Goal: Task Accomplishment & Management: Manage account settings

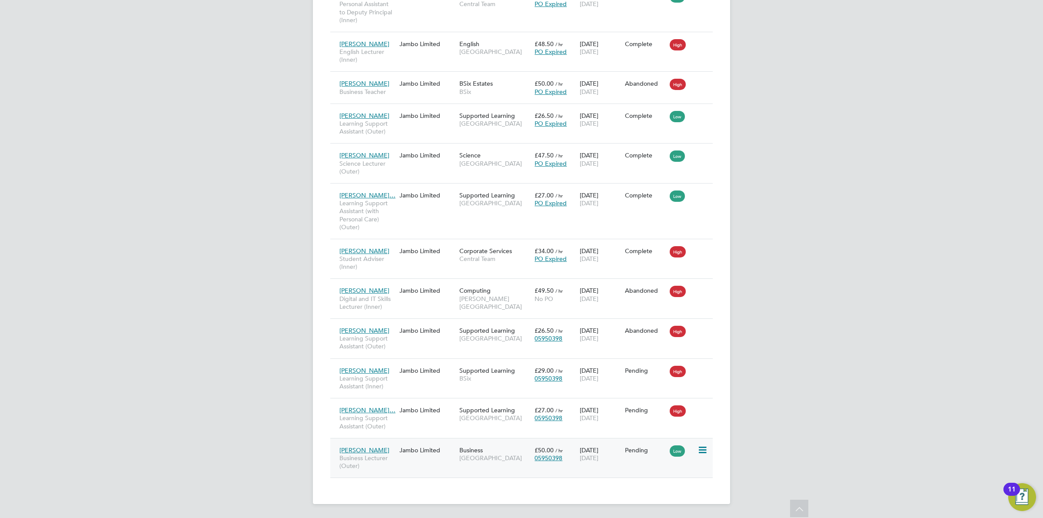
click at [551, 452] on div "£50.00 / hr 05950398" at bounding box center [554, 454] width 45 height 24
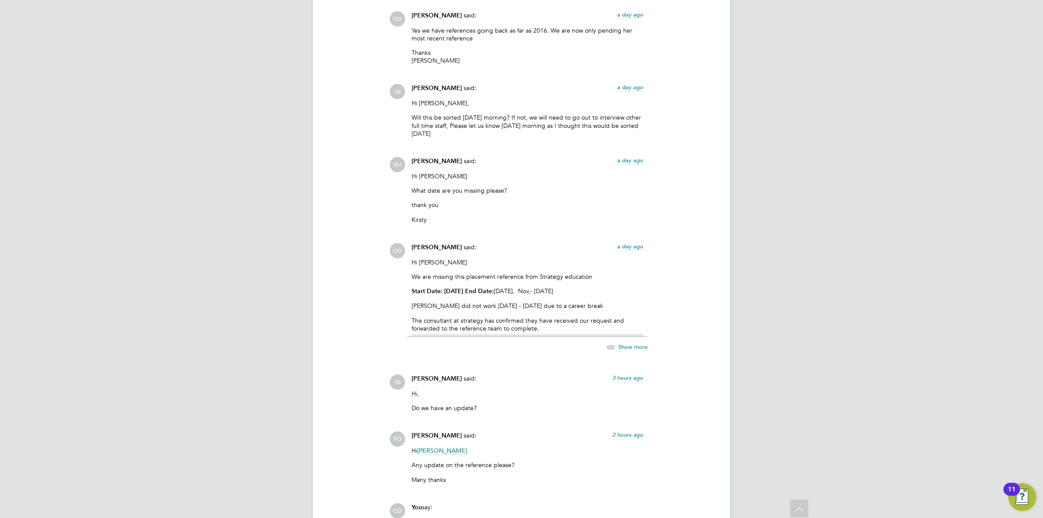
scroll to position [1777, 0]
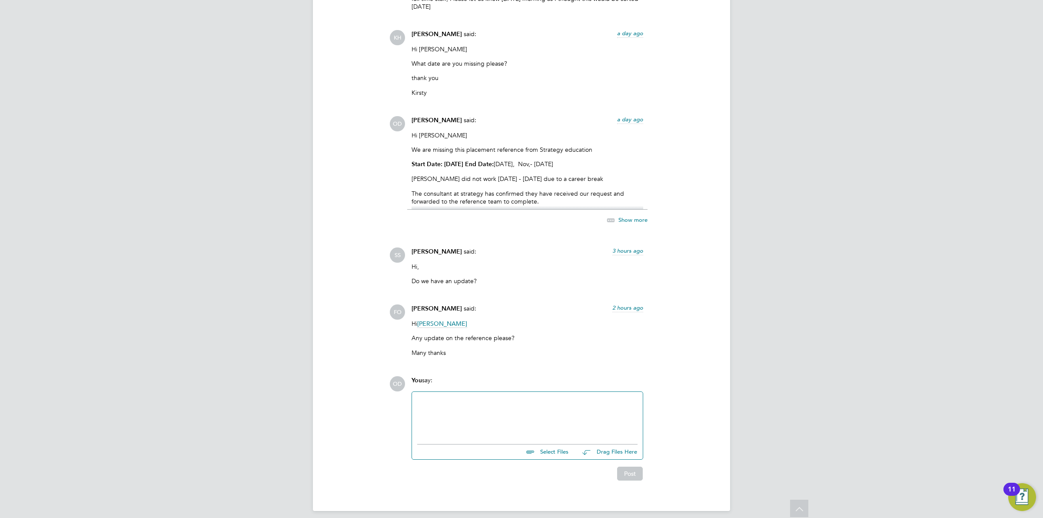
click at [526, 397] on div at bounding box center [527, 415] width 220 height 37
click at [632, 466] on button "Post" at bounding box center [630, 473] width 26 height 14
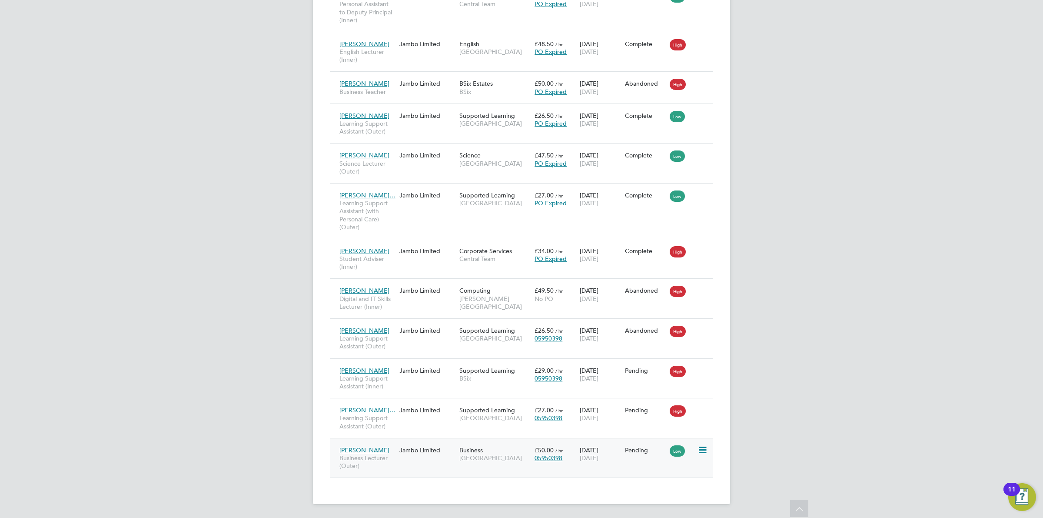
click at [450, 461] on div "Beulah Obianwu Business Lecturer (Outer) Jambo Limited Business Havering Sixth …" at bounding box center [521, 458] width 382 height 40
click at [592, 448] on div "20 Aug 2025 19 Dec 2025" at bounding box center [600, 454] width 45 height 24
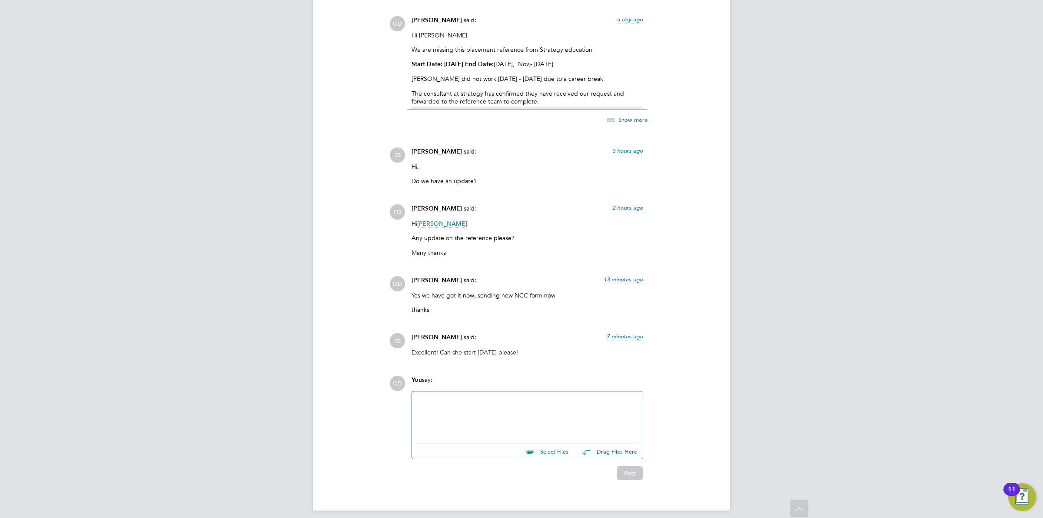
click at [548, 444] on input "file" at bounding box center [572, 450] width 130 height 12
type input "C:\fakepath\BO - NCC Vetting Form.docx"
click at [620, 474] on button "Post" at bounding box center [630, 481] width 26 height 14
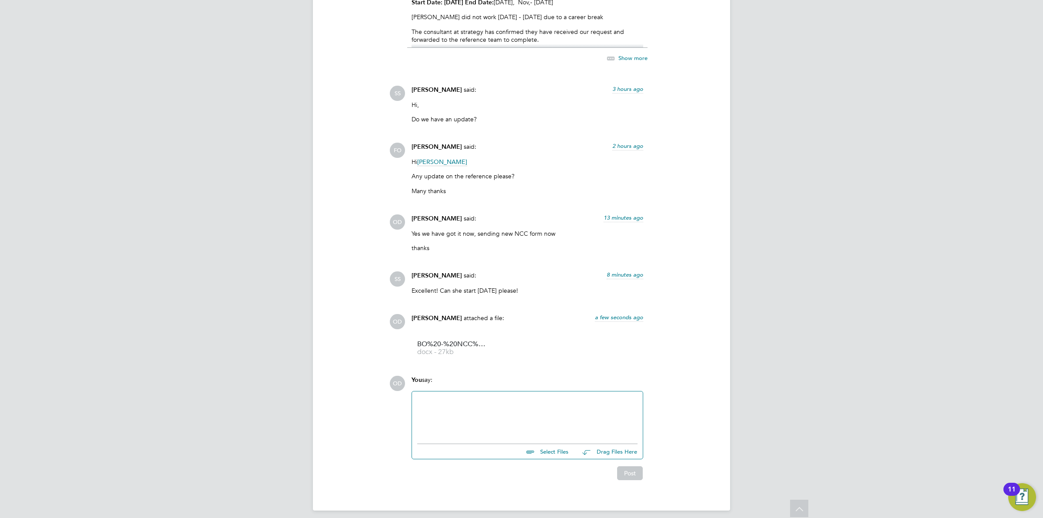
drag, startPoint x: 590, startPoint y: 410, endPoint x: 586, endPoint y: 395, distance: 15.0
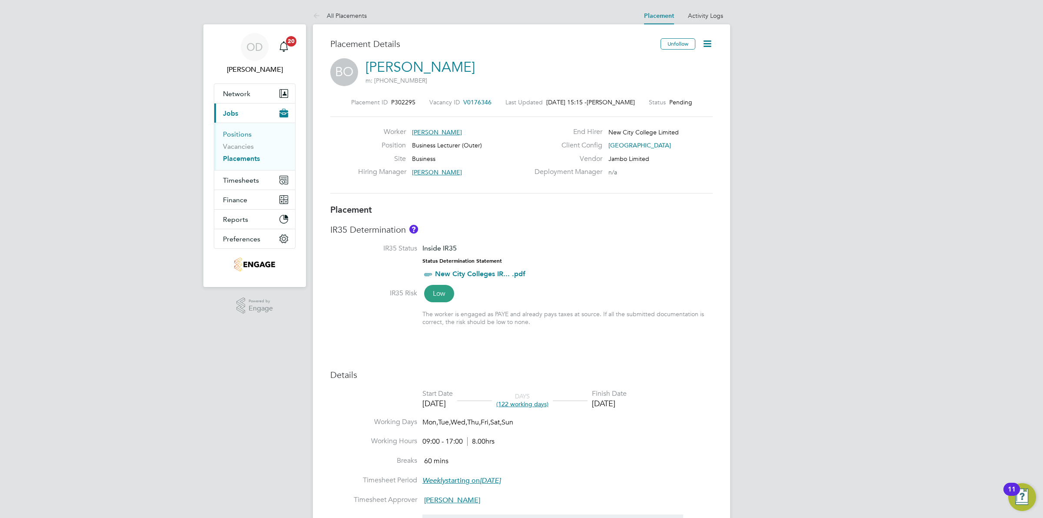
click at [240, 134] on link "Positions" at bounding box center [237, 134] width 29 height 8
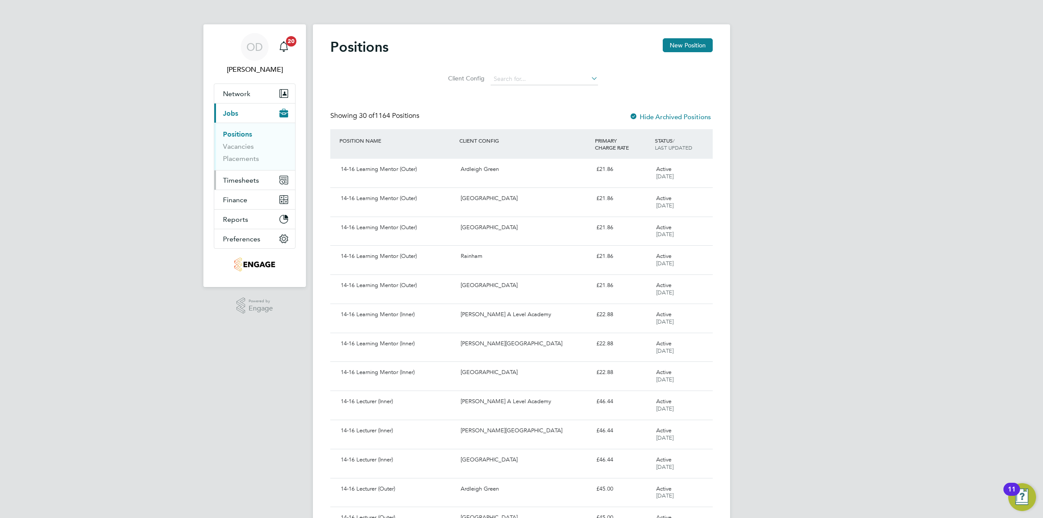
click at [256, 174] on button "Timesheets" at bounding box center [254, 179] width 81 height 19
click at [246, 88] on button "Network" at bounding box center [254, 93] width 81 height 19
click at [236, 153] on link "Workers" at bounding box center [236, 151] width 27 height 8
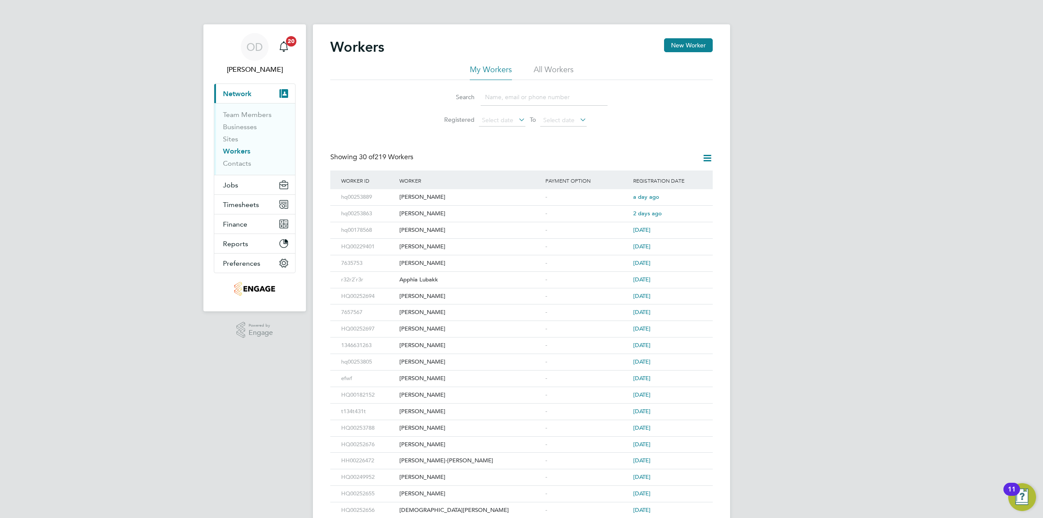
click at [527, 93] on input at bounding box center [544, 97] width 127 height 17
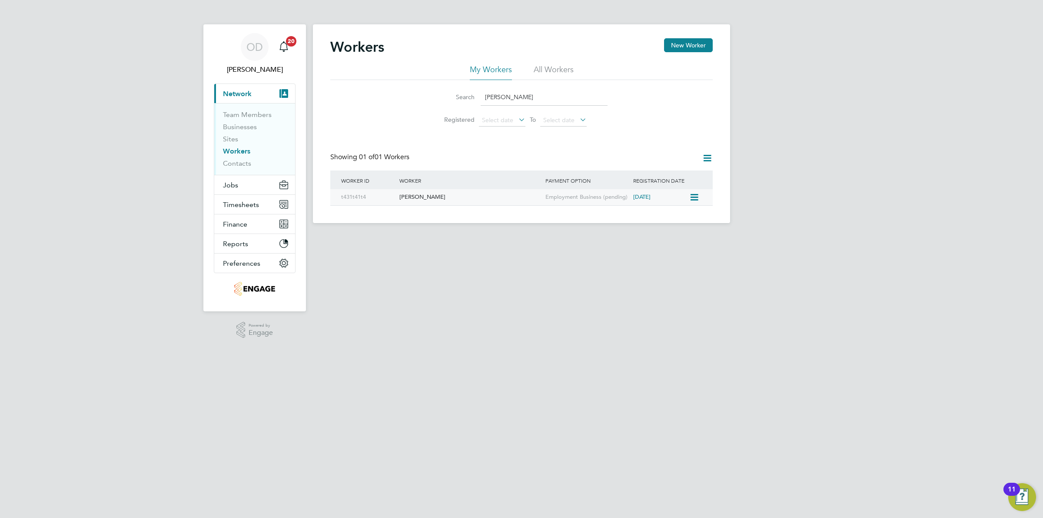
type input "beulah"
click at [511, 196] on div "[PERSON_NAME]" at bounding box center [470, 197] width 146 height 16
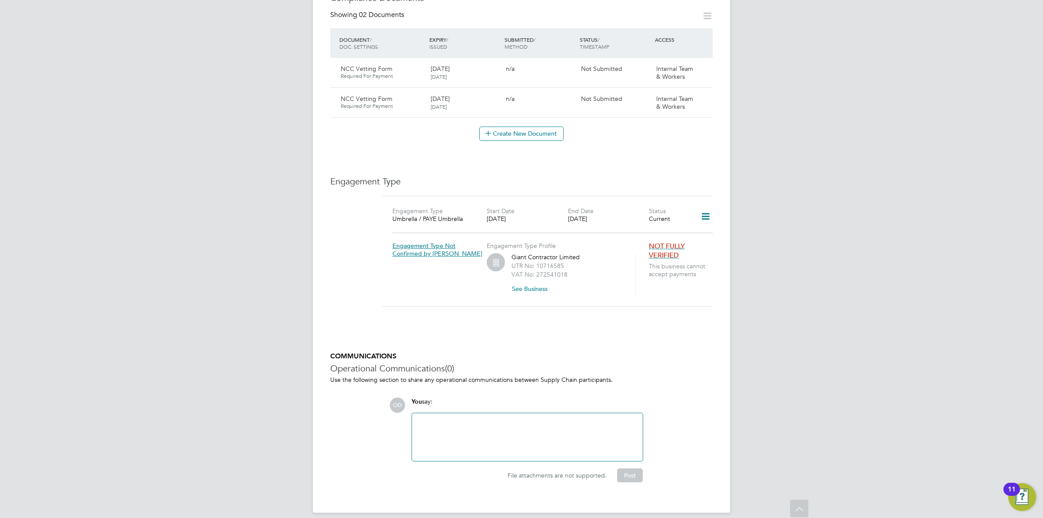
scroll to position [275, 0]
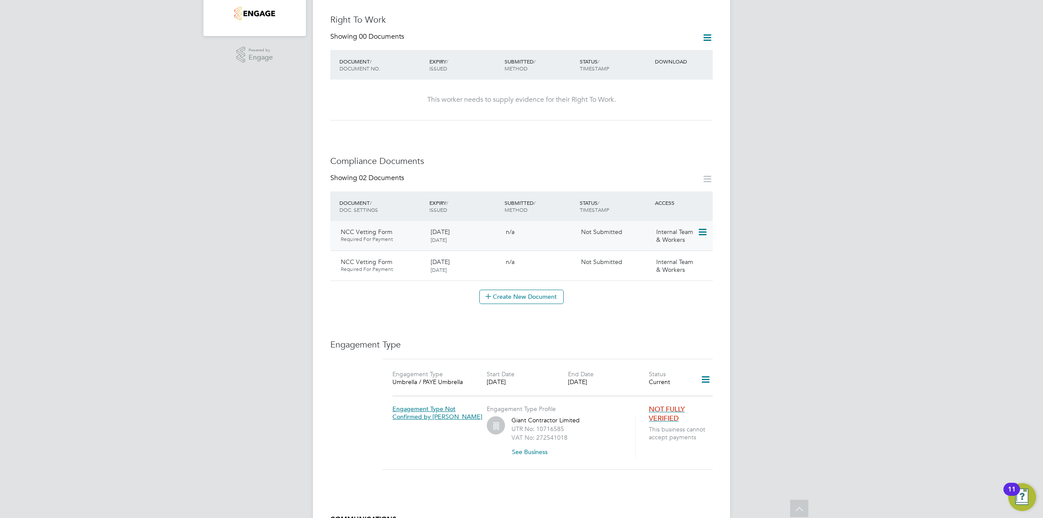
click at [697, 229] on div "Internal Team & Workers" at bounding box center [675, 235] width 45 height 23
click at [702, 227] on icon at bounding box center [701, 232] width 9 height 10
click at [687, 279] on li "Delete Document" at bounding box center [674, 280] width 64 height 12
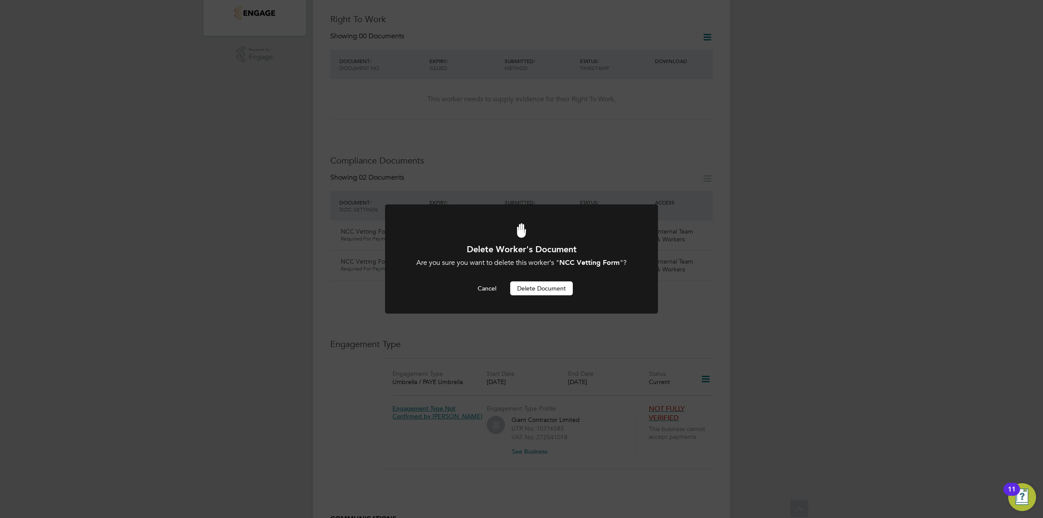
scroll to position [0, 0]
click at [552, 288] on button "Delete Document" at bounding box center [541, 288] width 63 height 14
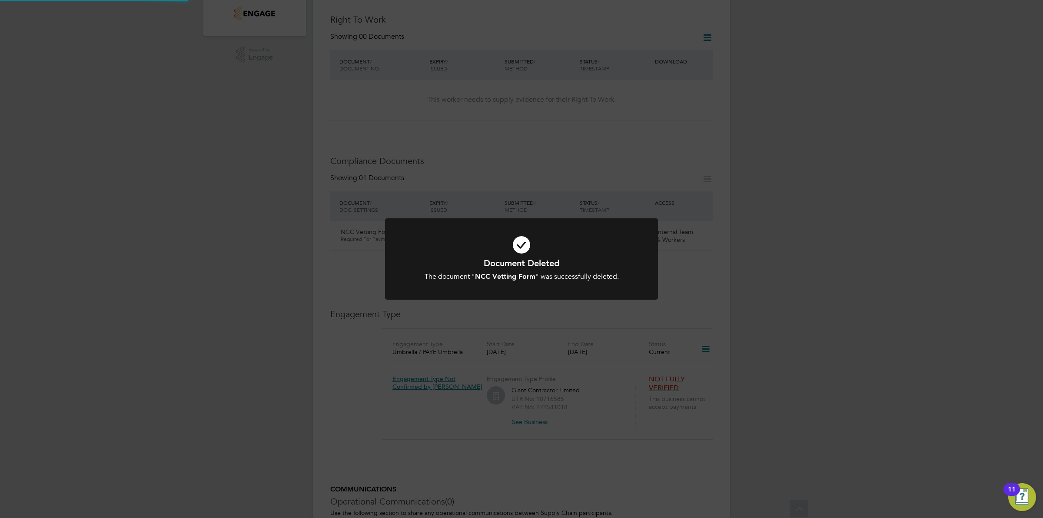
click at [624, 253] on icon at bounding box center [521, 245] width 226 height 34
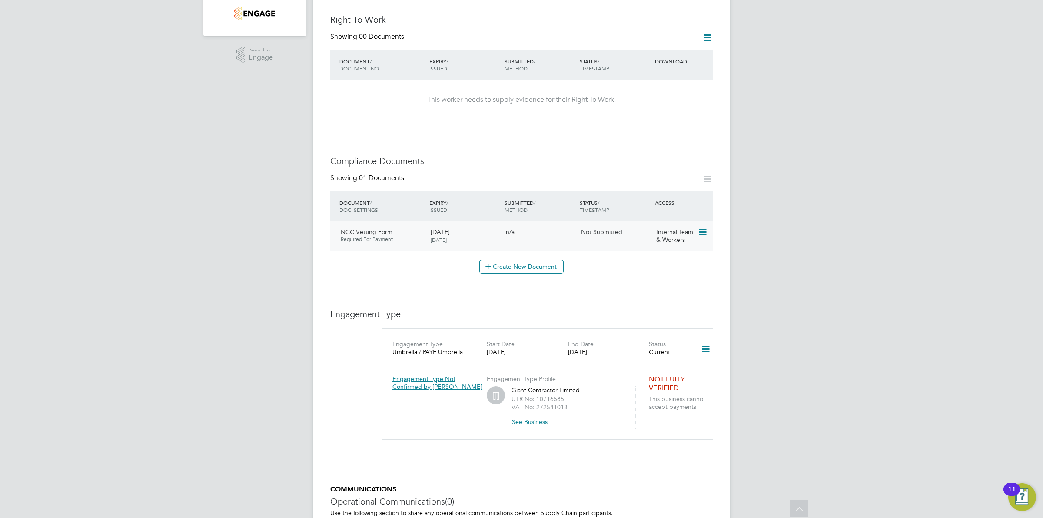
click at [702, 227] on icon at bounding box center [701, 232] width 9 height 10
click at [671, 288] on li "Delete Document" at bounding box center [663, 293] width 87 height 12
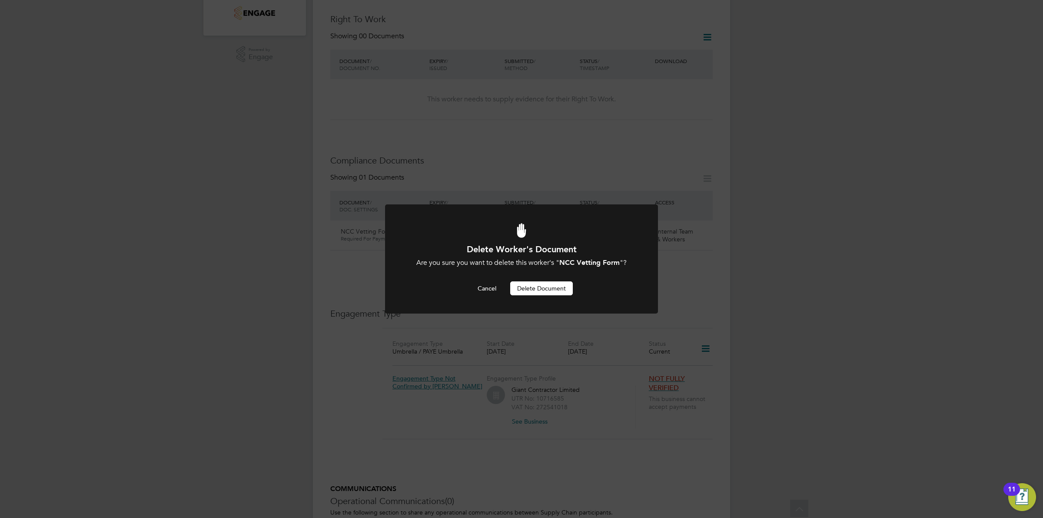
scroll to position [0, 0]
click at [551, 288] on button "Delete Document" at bounding box center [541, 288] width 63 height 14
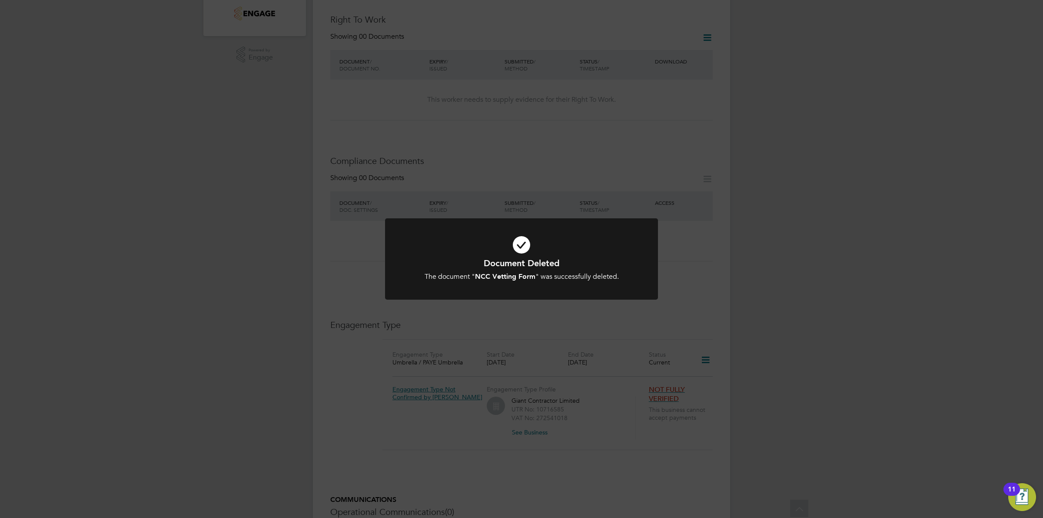
click at [607, 309] on div "Document Deleted The document " NCC Vetting Form " was successfully deleted. Ca…" at bounding box center [521, 264] width 273 height 92
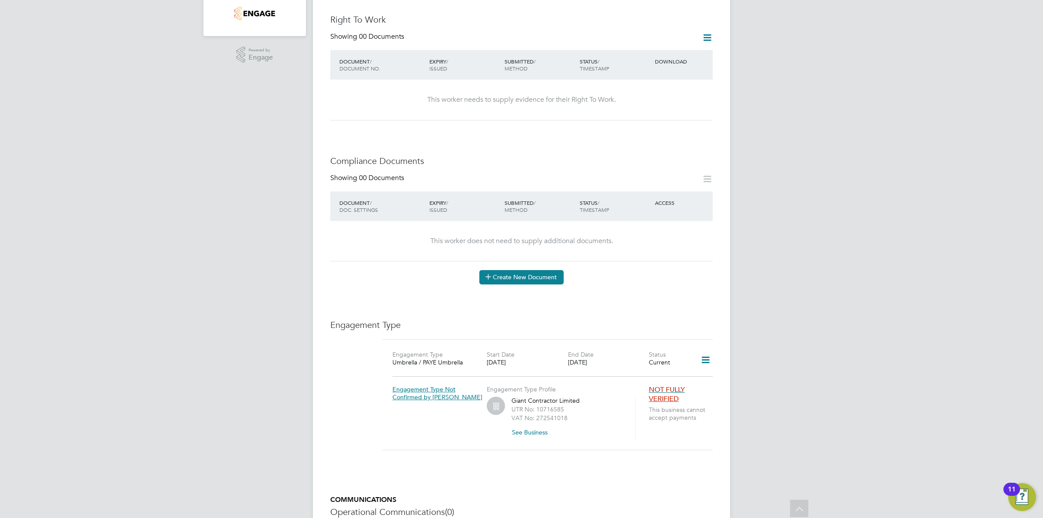
click at [520, 270] on button "Create New Document" at bounding box center [521, 277] width 84 height 14
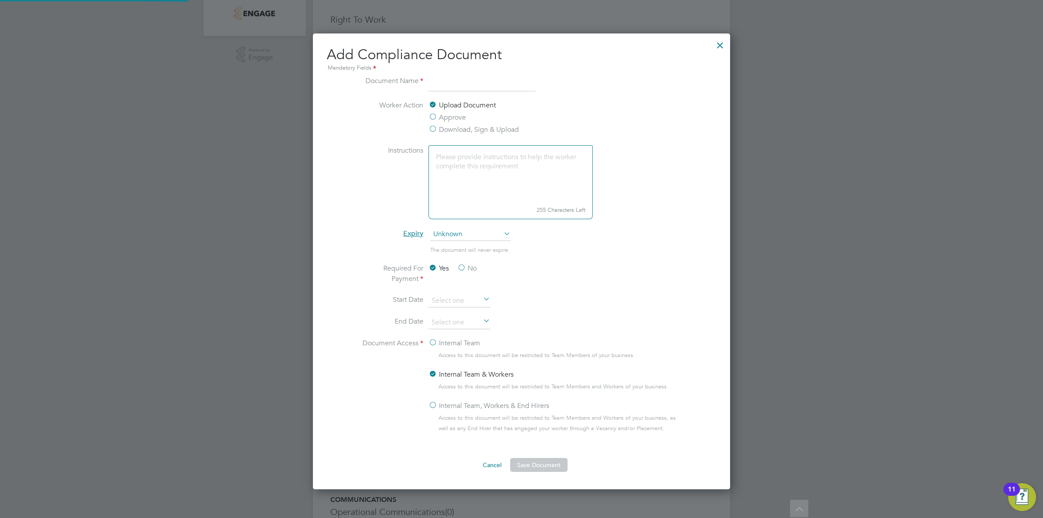
scroll to position [457, 418]
click at [446, 125] on label "Download, Sign & Upload" at bounding box center [473, 129] width 90 height 10
click at [0, 0] on input "Download, Sign & Upload" at bounding box center [0, 0] width 0 height 0
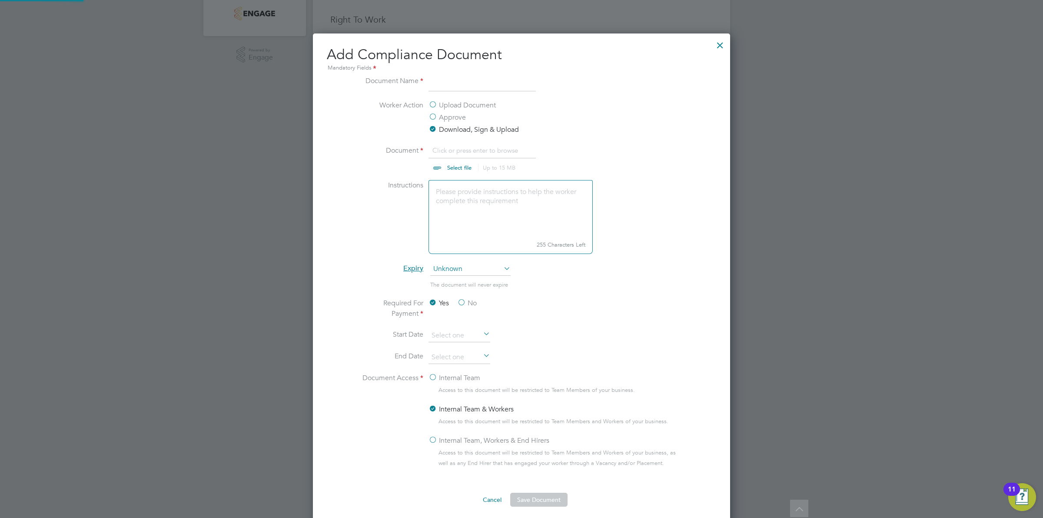
scroll to position [13, 108]
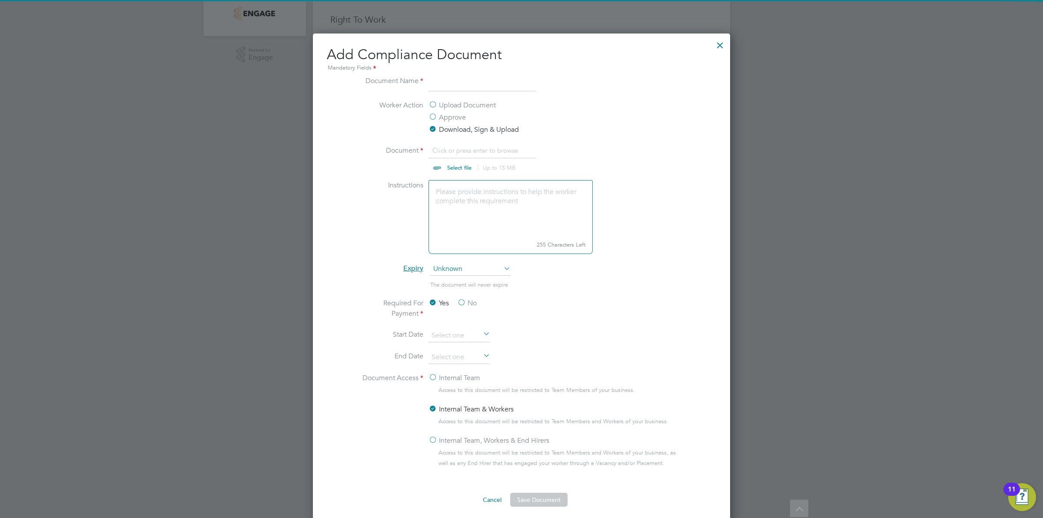
click at [445, 91] on li "Document Name" at bounding box center [521, 88] width 327 height 24
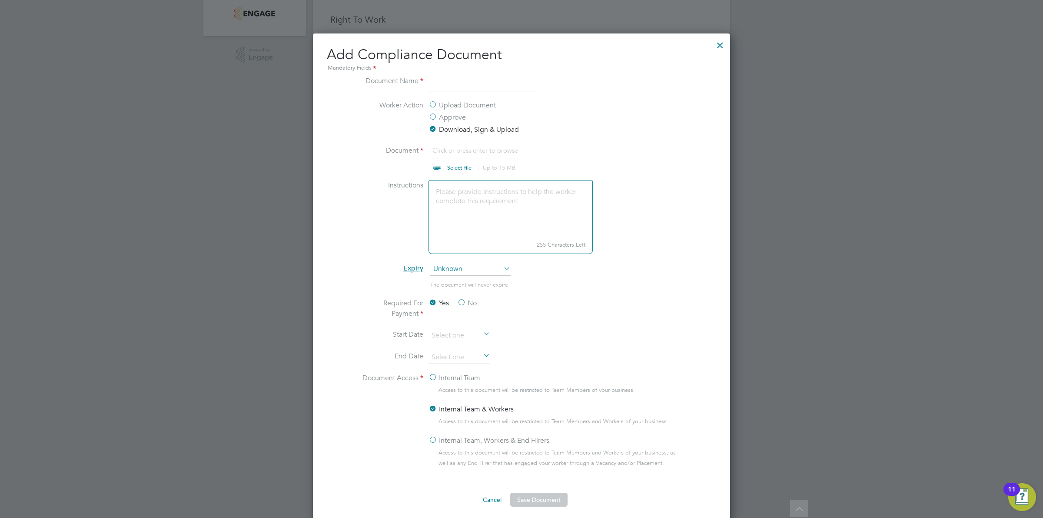
click at [448, 85] on input at bounding box center [481, 84] width 107 height 16
click at [442, 104] on label "Upload Document" at bounding box center [461, 105] width 67 height 10
click at [0, 0] on input "Upload Document" at bounding box center [0, 0] width 0 height 0
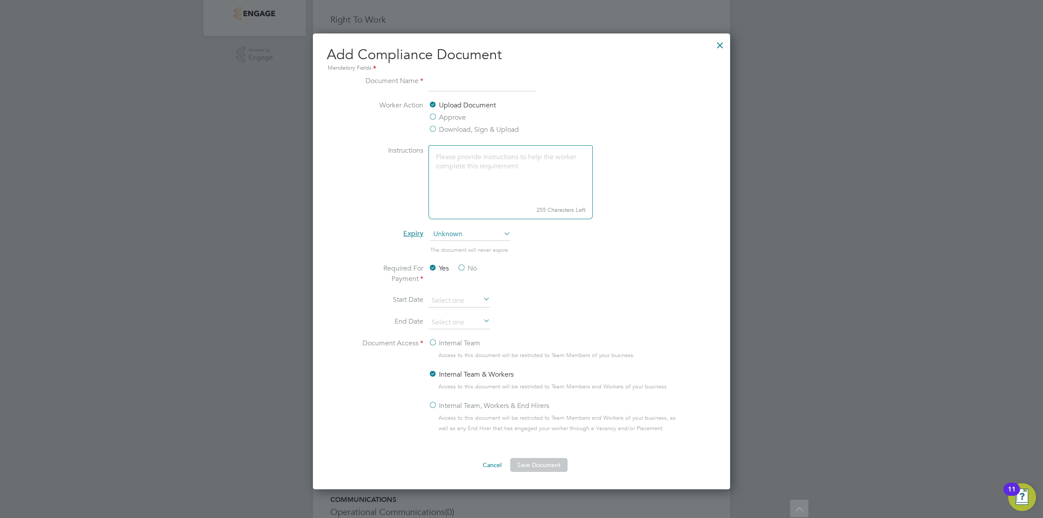
click at [452, 81] on input at bounding box center [481, 84] width 107 height 16
type input "NCC Vetting Form"
click at [478, 233] on span "Unknown" at bounding box center [470, 234] width 80 height 13
click at [594, 250] on li "The document will never expire" at bounding box center [521, 254] width 327 height 18
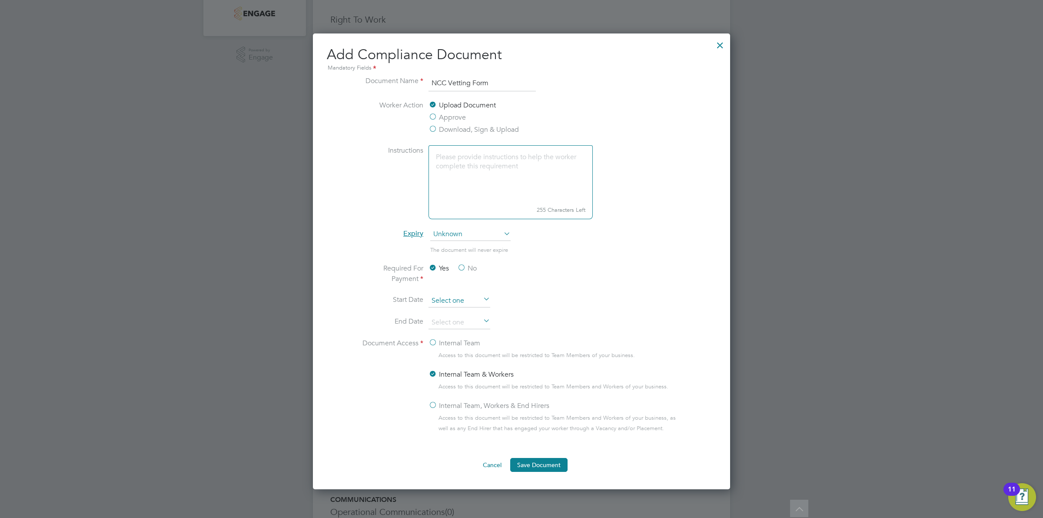
click at [477, 296] on input at bounding box center [459, 300] width 62 height 13
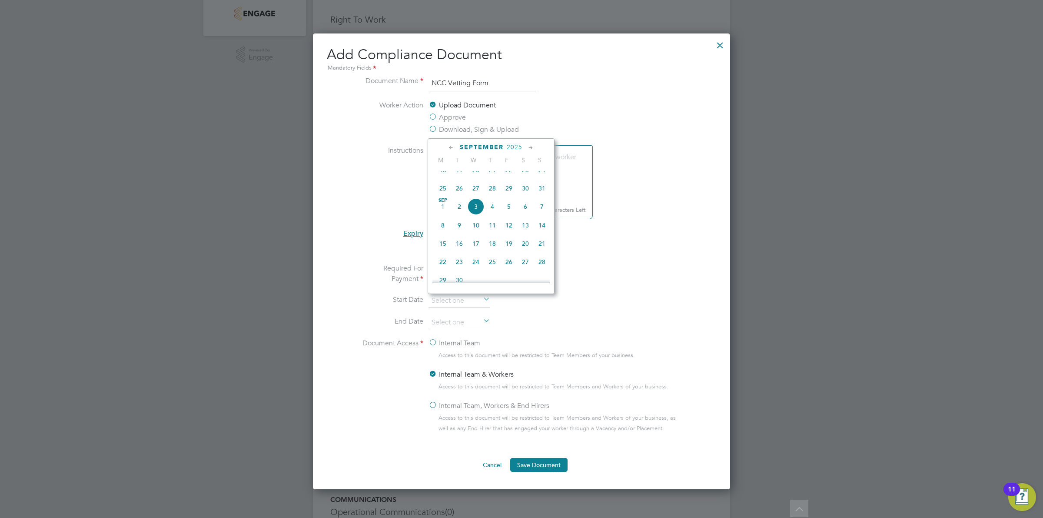
click at [489, 215] on span "4" at bounding box center [492, 206] width 17 height 17
type input "[DATE]"
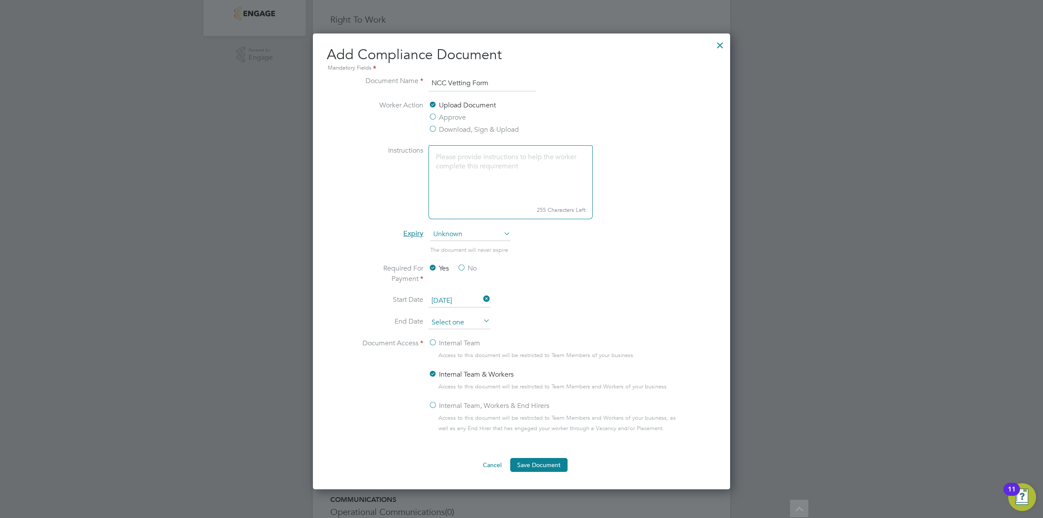
drag, startPoint x: 474, startPoint y: 325, endPoint x: 479, endPoint y: 322, distance: 5.7
click at [474, 325] on input at bounding box center [459, 322] width 62 height 13
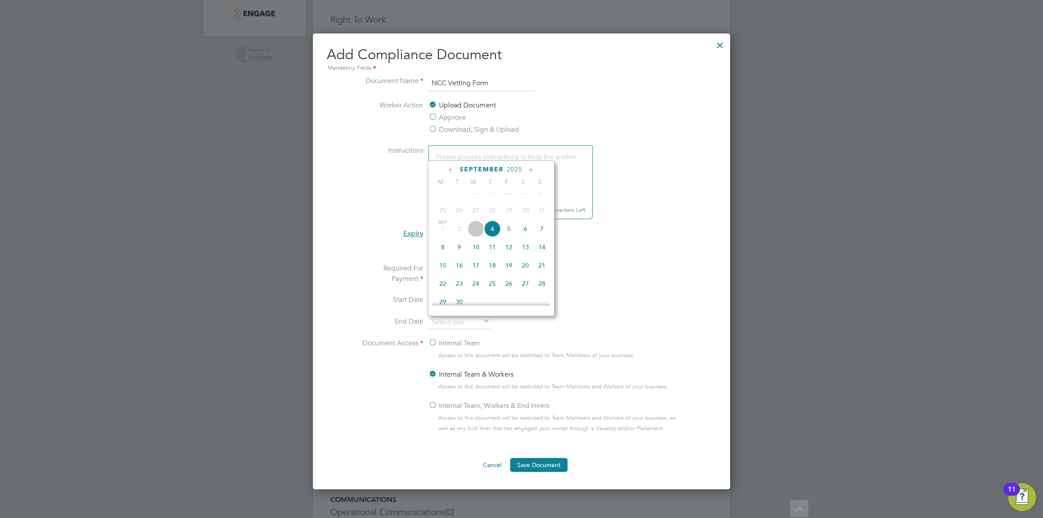
click at [531, 169] on icon at bounding box center [531, 170] width 8 height 10
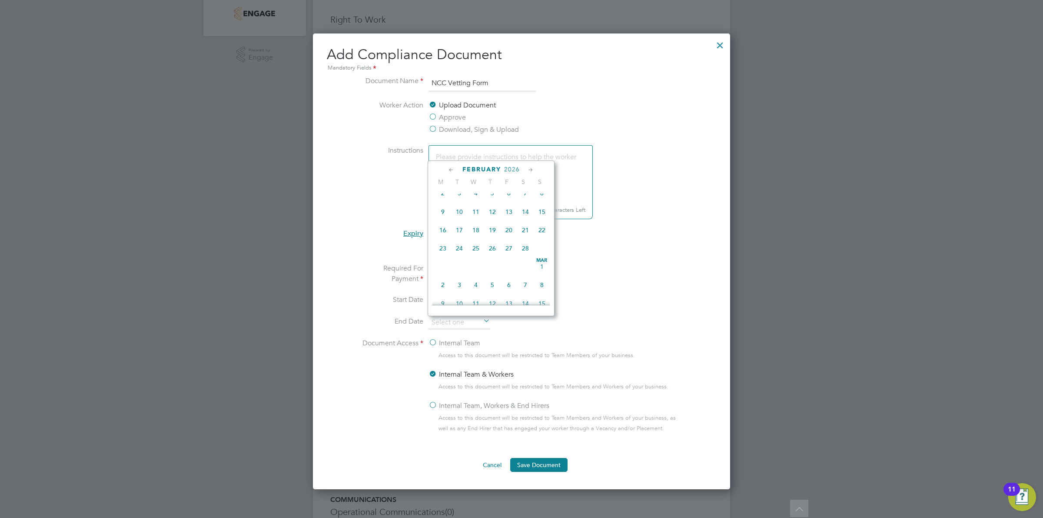
click at [531, 169] on icon at bounding box center [531, 170] width 8 height 10
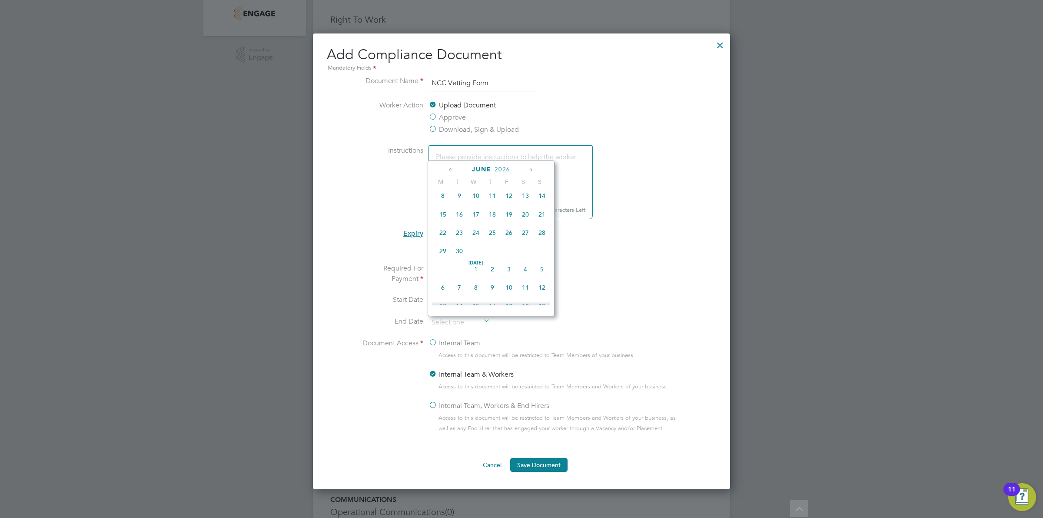
scroll to position [1256, 0]
click at [510, 182] on span "3" at bounding box center [509, 174] width 17 height 17
type input "[DATE]"
click at [609, 295] on li "Start Date 04 Sep 2025" at bounding box center [521, 305] width 327 height 22
drag, startPoint x: 440, startPoint y: 343, endPoint x: 455, endPoint y: 362, distance: 23.8
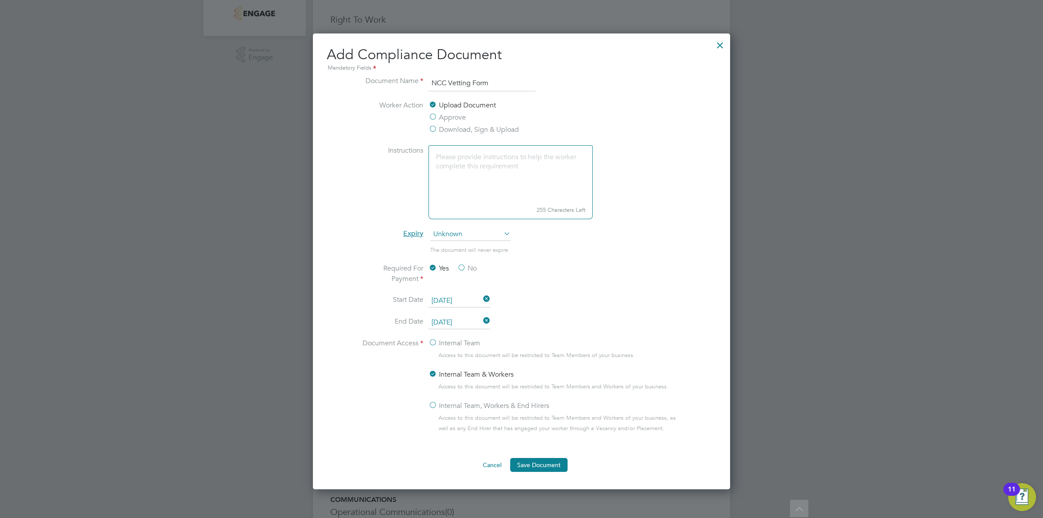
click at [440, 343] on label "Internal Team" at bounding box center [454, 343] width 52 height 10
click at [0, 0] on input "Internal Team" at bounding box center [0, 0] width 0 height 0
click at [525, 465] on button "Save Document" at bounding box center [538, 465] width 57 height 14
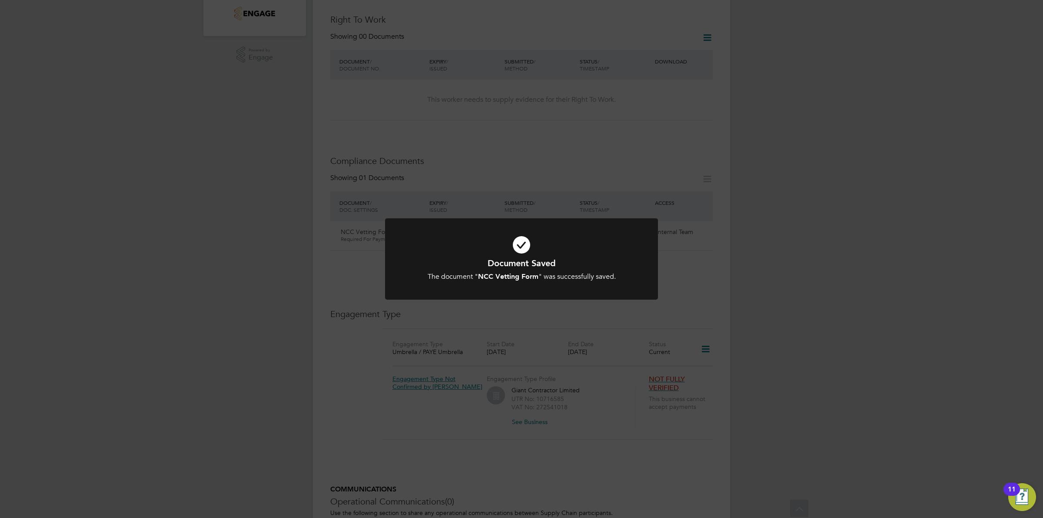
click at [548, 266] on h1 "Document Saved" at bounding box center [521, 262] width 226 height 11
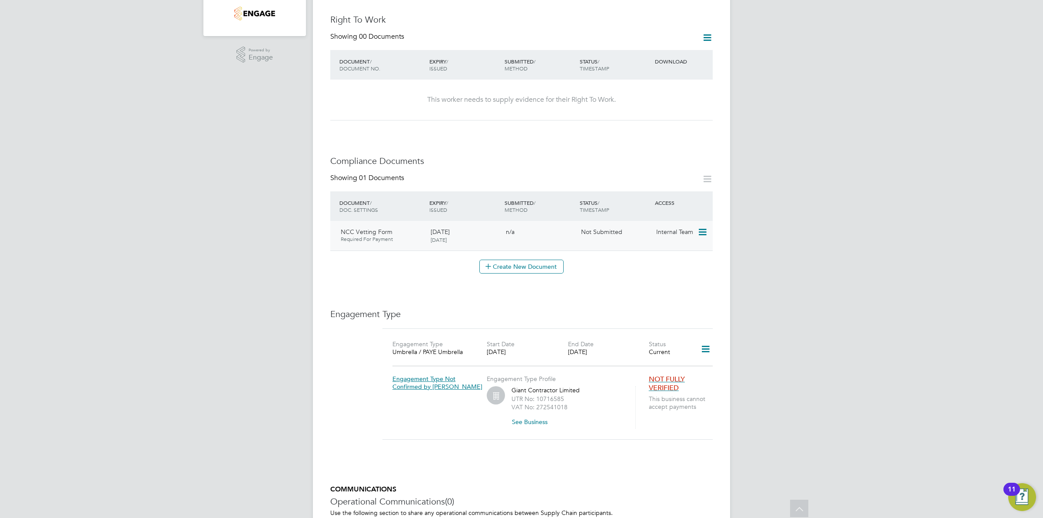
click at [683, 229] on div "Internal Team" at bounding box center [675, 231] width 45 height 15
click at [679, 228] on span "Internal Team" at bounding box center [674, 232] width 37 height 8
click at [705, 227] on icon at bounding box center [701, 232] width 9 height 10
click at [690, 256] on li "Submit Document" at bounding box center [675, 256] width 61 height 12
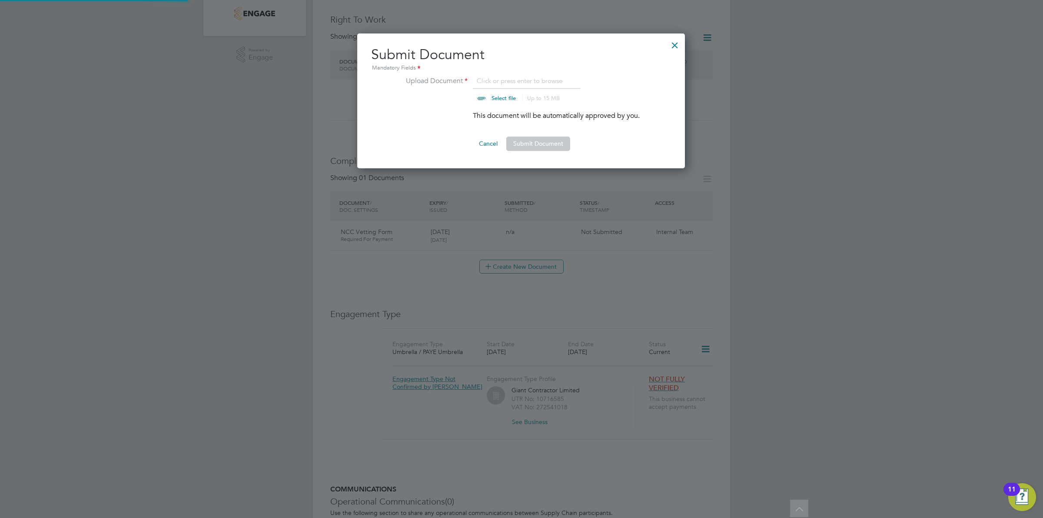
scroll to position [135, 329]
click at [495, 98] on input "file" at bounding box center [512, 89] width 136 height 26
type input "C:\fakepath\BO - NCC Vetting Form.docx"
click at [544, 148] on button "Submit Document" at bounding box center [538, 143] width 64 height 14
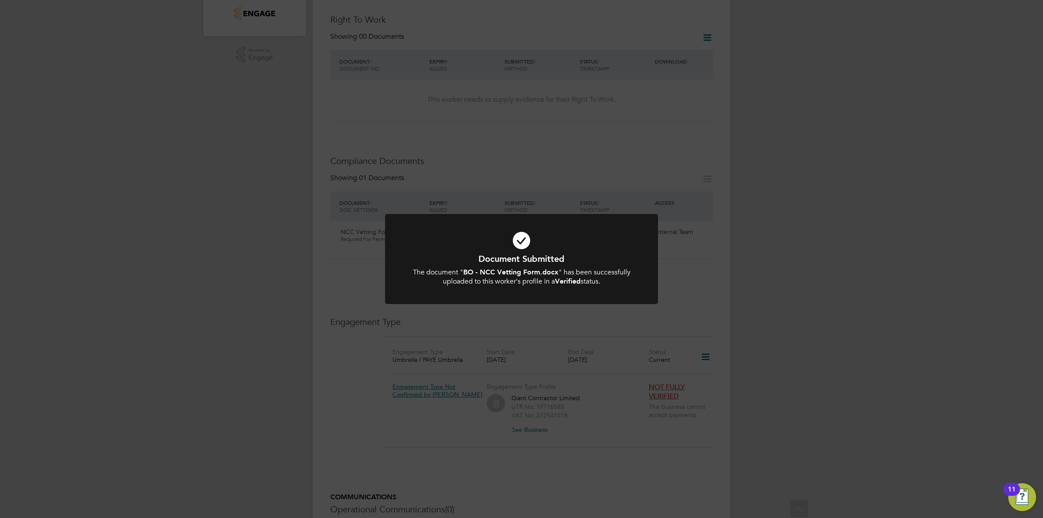
click at [737, 241] on div "Document Submitted The document " BO - NCC Vetting Form.docx " has been success…" at bounding box center [521, 259] width 1043 height 518
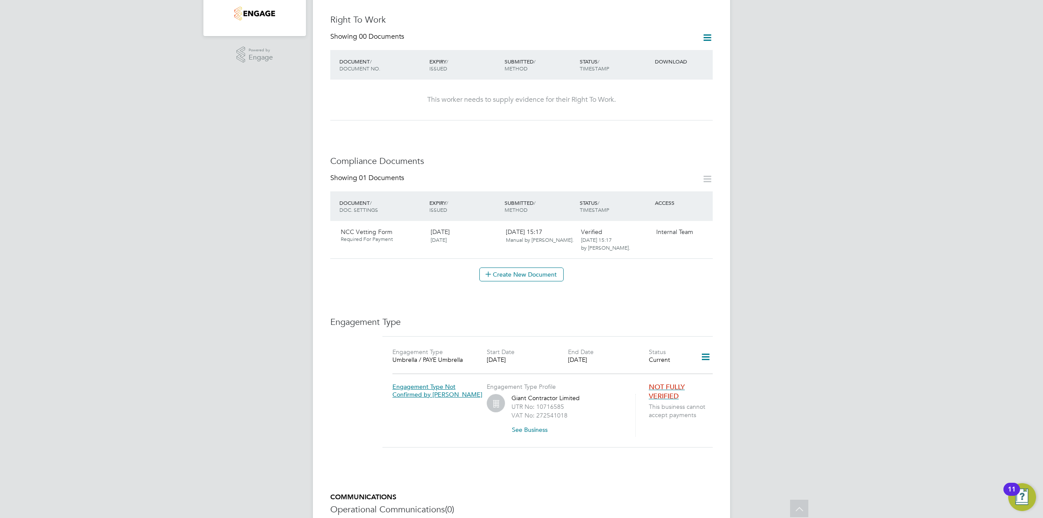
scroll to position [0, 0]
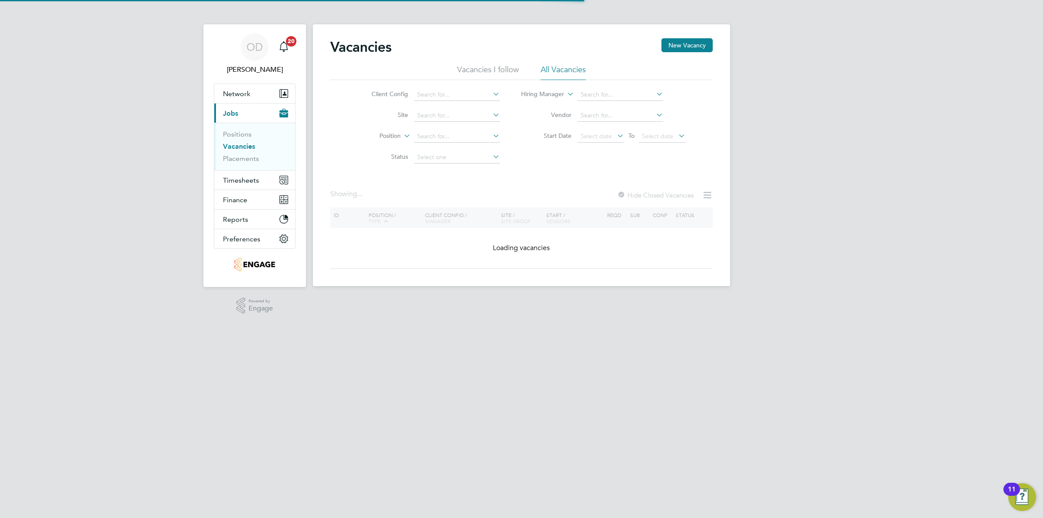
click at [252, 146] on link "Vacancies" at bounding box center [239, 146] width 32 height 8
click at [250, 156] on link "Placements" at bounding box center [241, 158] width 36 height 8
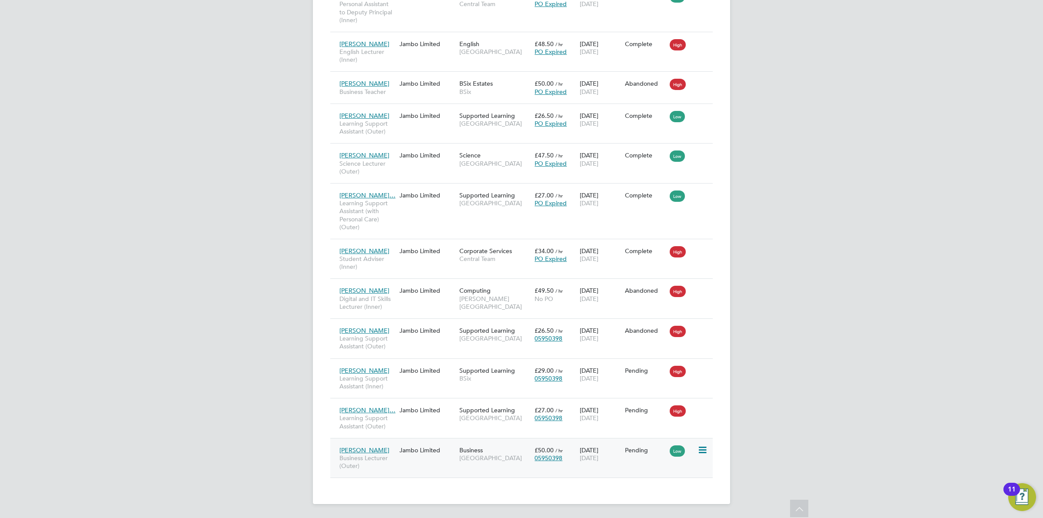
click at [614, 448] on div "20 Aug 2025 19 Dec 2025" at bounding box center [600, 454] width 45 height 24
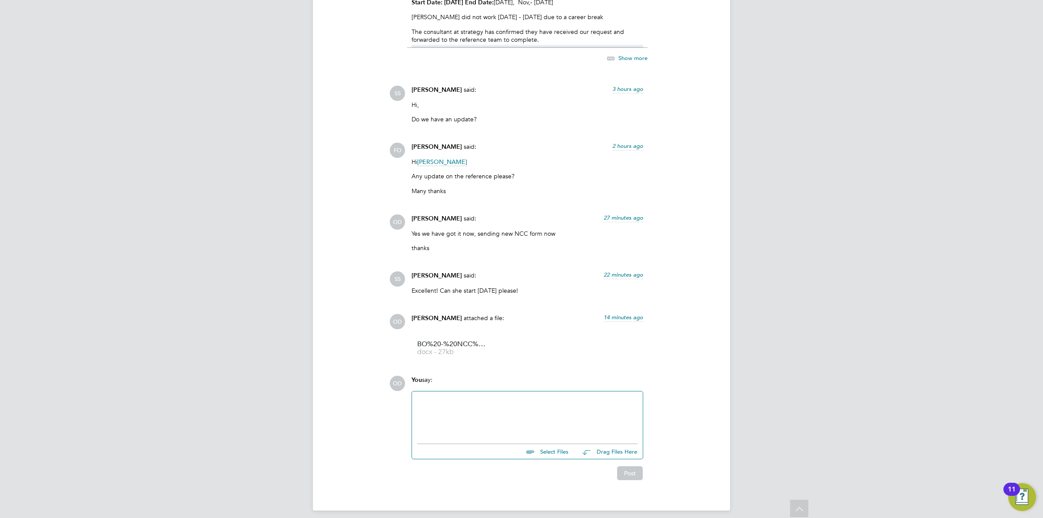
click at [546, 396] on div at bounding box center [527, 414] width 220 height 37
click at [462, 412] on div "Just waiting ont he vetting to be signed off by HR" at bounding box center [527, 416] width 220 height 8
click at [458, 412] on div "Just waiting onthe vetting to be signed off by HR" at bounding box center [527, 416] width 220 height 8
click at [570, 412] on div "Just waiting on the vetting to be signed off by HR" at bounding box center [527, 416] width 220 height 8
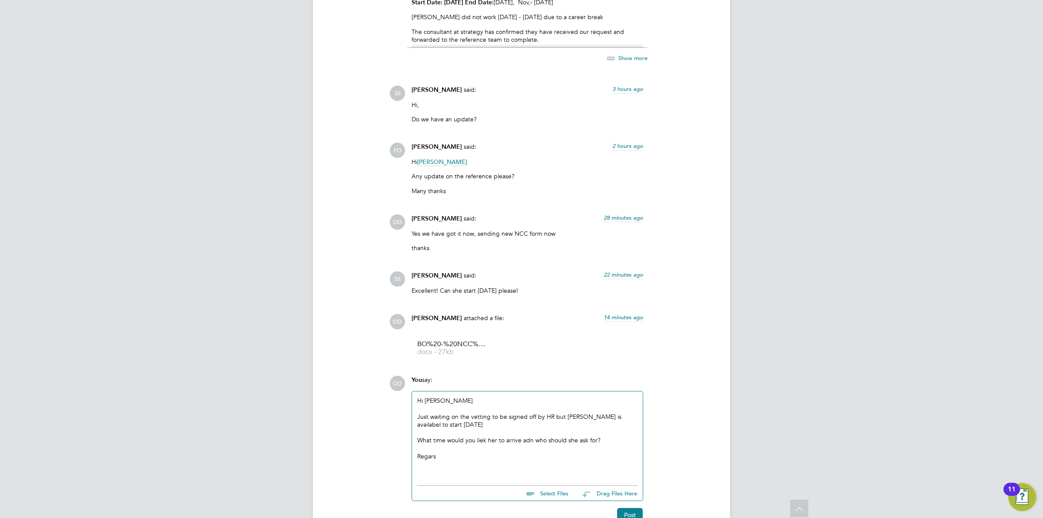
click at [433, 452] on div "Regars" at bounding box center [527, 456] width 220 height 8
click at [529, 436] on div "What time would you like her to arrive adn who should she ask for?" at bounding box center [527, 440] width 220 height 8
click at [632, 508] on button "Post" at bounding box center [630, 515] width 26 height 14
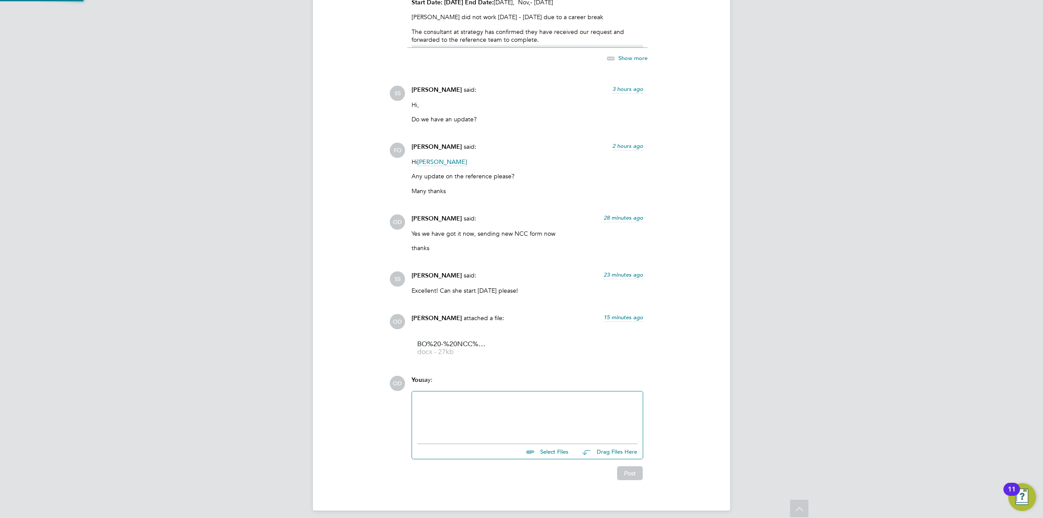
scroll to position [2033, 0]
